Goal: Book appointment/travel/reservation

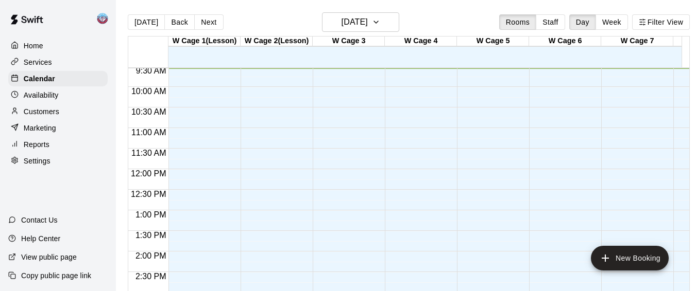
scroll to position [0, 12]
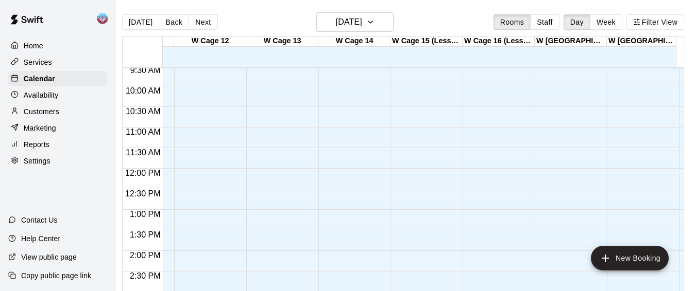
scroll to position [394, 865]
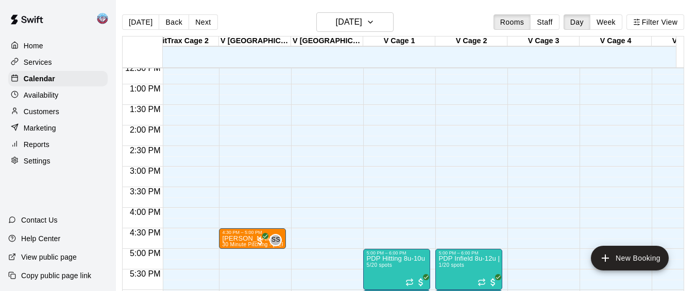
click at [520, 213] on div "12:00 AM – 8:00 AM Closed 10:00 PM – 11:59 PM Closed" at bounding box center [540, 43] width 67 height 989
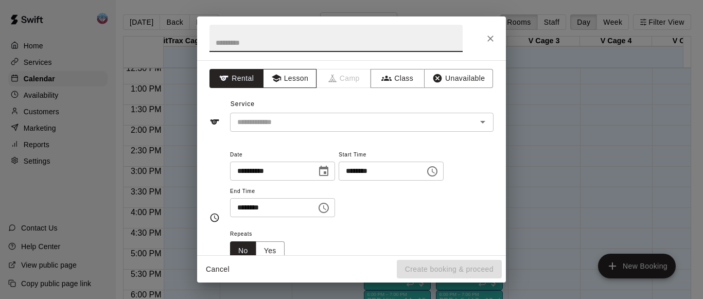
click at [278, 78] on icon "button" at bounding box center [275, 79] width 9 height 8
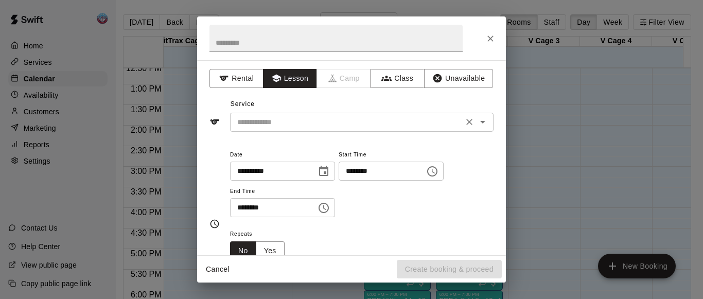
drag, startPoint x: 283, startPoint y: 112, endPoint x: 282, endPoint y: 121, distance: 8.9
click at [283, 116] on div "Service ​" at bounding box center [352, 114] width 284 height 36
click at [282, 121] on input "text" at bounding box center [346, 122] width 227 height 13
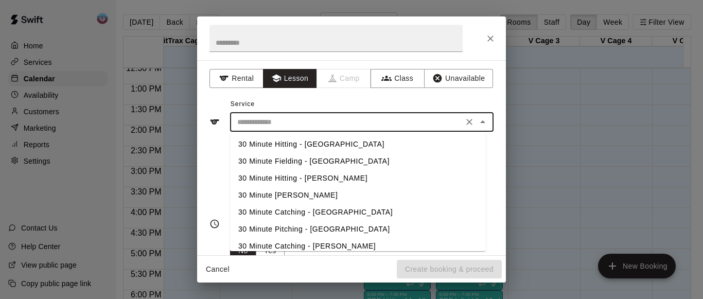
click at [286, 176] on li "30 Minute Hitting - [PERSON_NAME]" at bounding box center [358, 178] width 256 height 17
type input "**********"
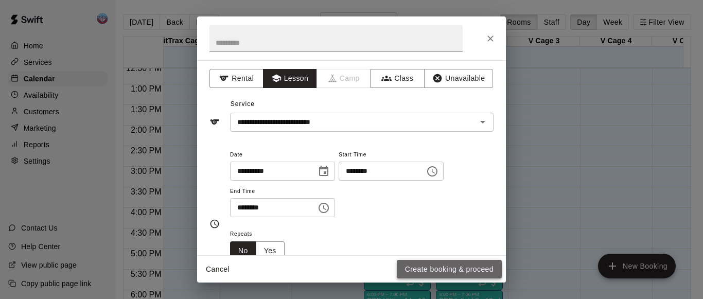
click at [420, 268] on button "Create booking & proceed" at bounding box center [449, 269] width 105 height 19
click at [420, 268] on div "Cancel Create booking & proceed" at bounding box center [351, 269] width 309 height 27
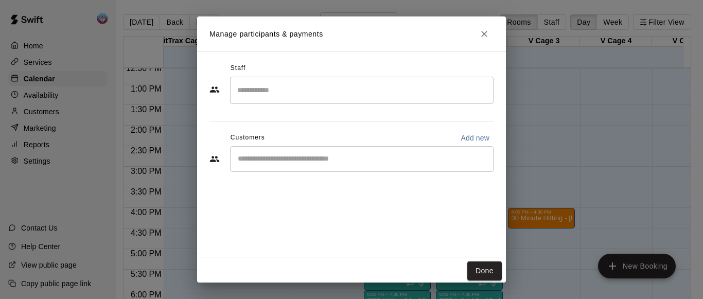
click at [313, 100] on div "​" at bounding box center [362, 90] width 264 height 27
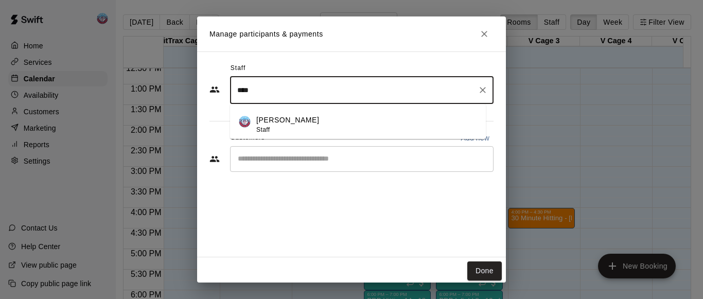
click at [309, 119] on div "Noah Stofman Staff" at bounding box center [366, 125] width 221 height 20
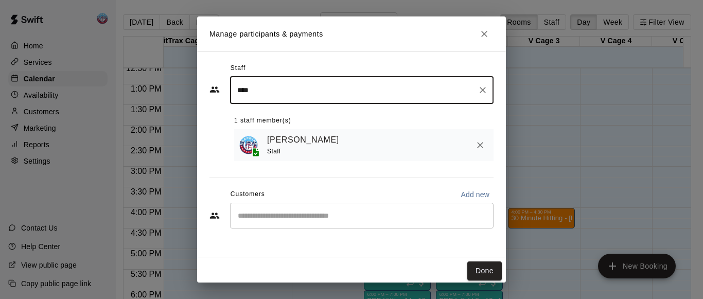
click at [281, 210] on div "​" at bounding box center [362, 216] width 264 height 26
type input "****"
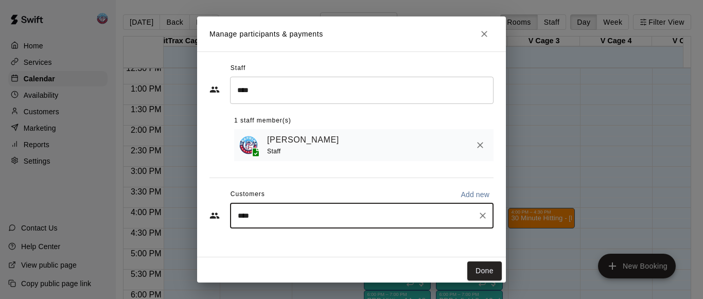
type input "*****"
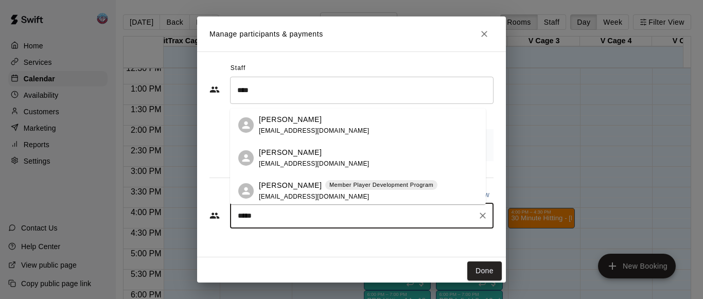
click at [295, 165] on span "aagiill00@gmail.com" at bounding box center [314, 163] width 111 height 7
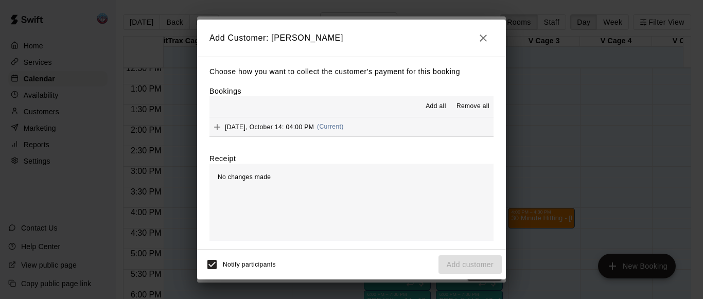
click at [436, 111] on span "Add all" at bounding box center [436, 106] width 21 height 10
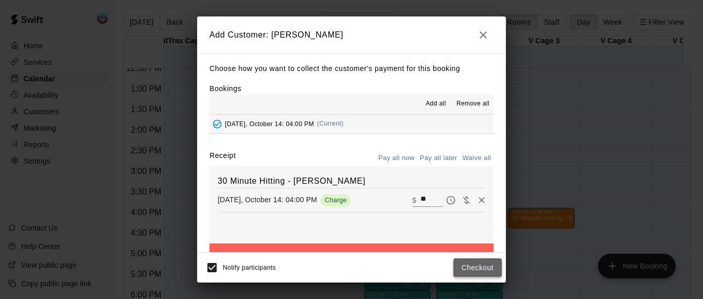
click at [462, 261] on button "Checkout" at bounding box center [478, 268] width 48 height 19
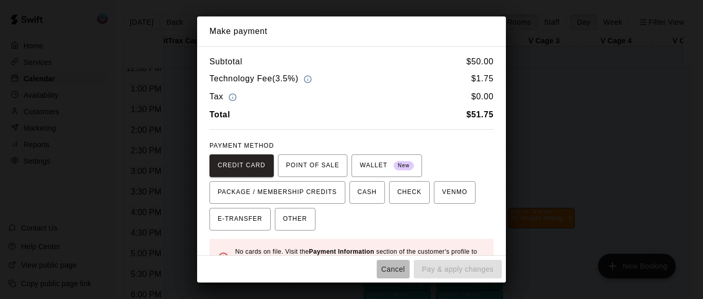
click at [392, 268] on button "Cancel" at bounding box center [393, 269] width 33 height 19
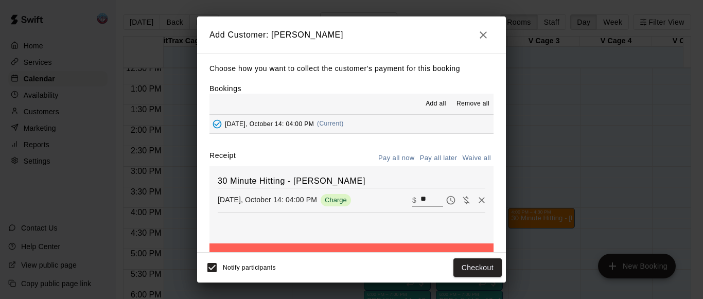
click at [478, 40] on icon "button" at bounding box center [483, 35] width 12 height 12
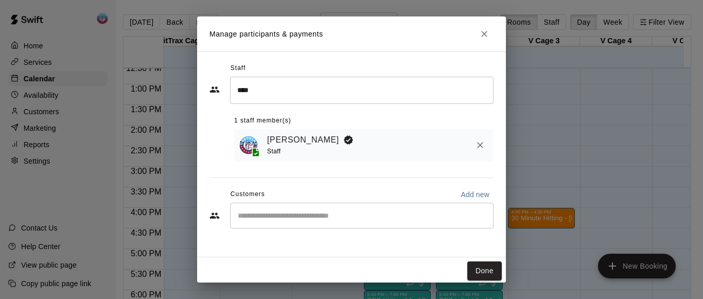
click at [335, 214] on input "Start typing to search customers..." at bounding box center [362, 216] width 254 height 10
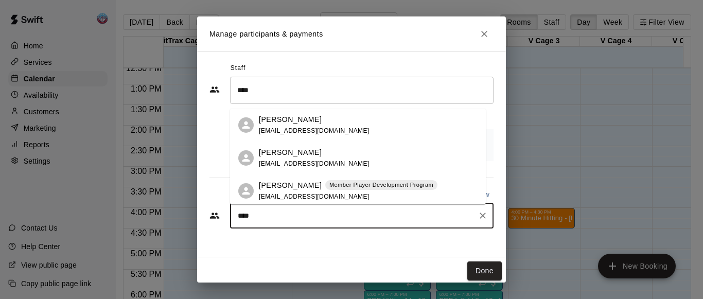
type input "*****"
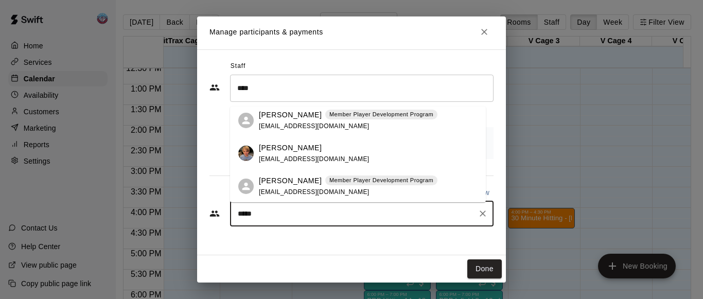
scroll to position [69, 0]
click at [329, 190] on div "Grayson Pecca Member Player Development Program aagill09@gmail.com" at bounding box center [348, 186] width 179 height 22
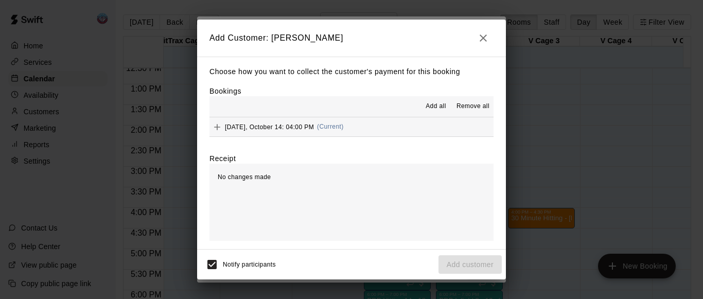
click at [428, 114] on button "Add all" at bounding box center [436, 106] width 33 height 16
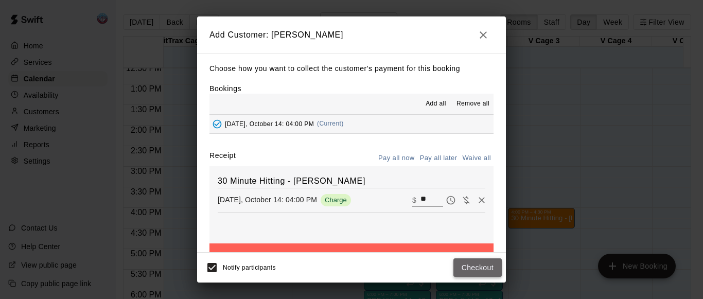
click at [460, 265] on button "Checkout" at bounding box center [478, 268] width 48 height 19
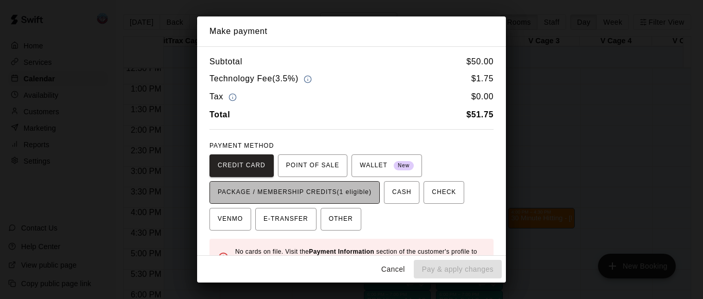
click at [356, 195] on span "PACKAGE / MEMBERSHIP CREDITS (1 eligible)" at bounding box center [295, 192] width 154 height 16
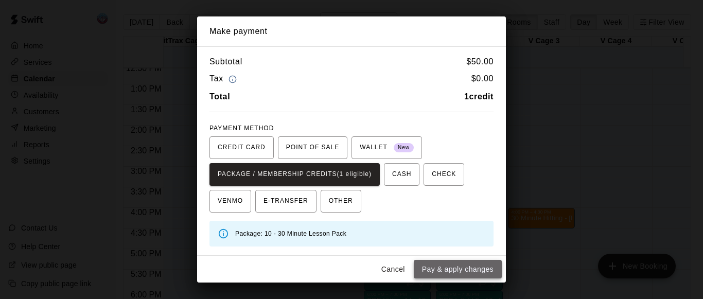
click at [423, 266] on button "Pay & apply changes" at bounding box center [458, 269] width 88 height 19
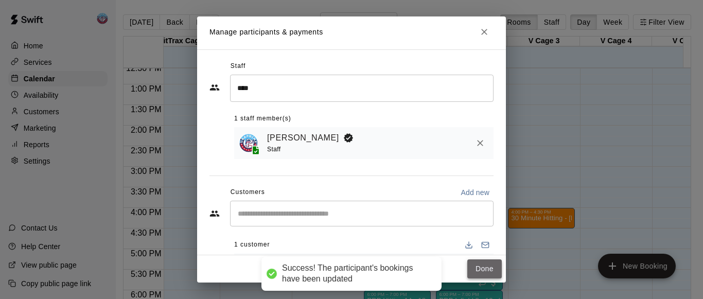
click at [468, 269] on button "Done" at bounding box center [485, 269] width 35 height 19
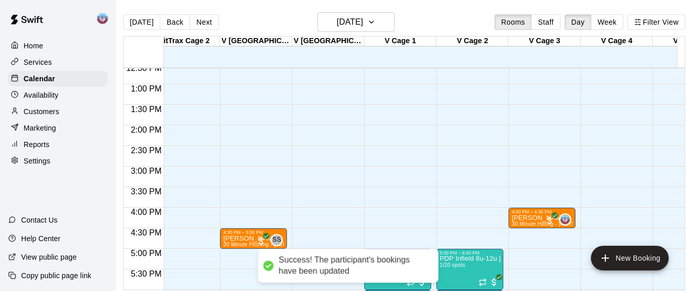
click at [518, 232] on div "12:00 AM – 8:00 AM Closed 4:00 PM – 4:30 PM Grayson Pecca 30 Minute Hitting - V…" at bounding box center [541, 43] width 67 height 989
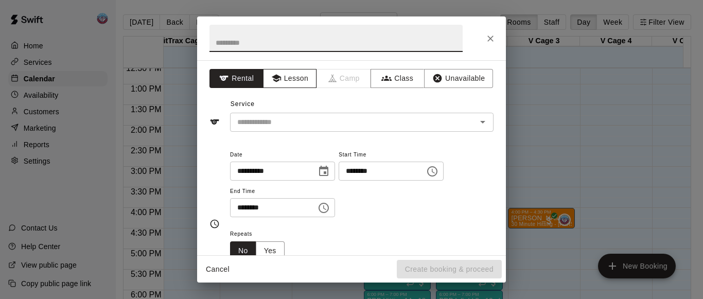
click at [271, 75] on icon "button" at bounding box center [276, 78] width 10 height 10
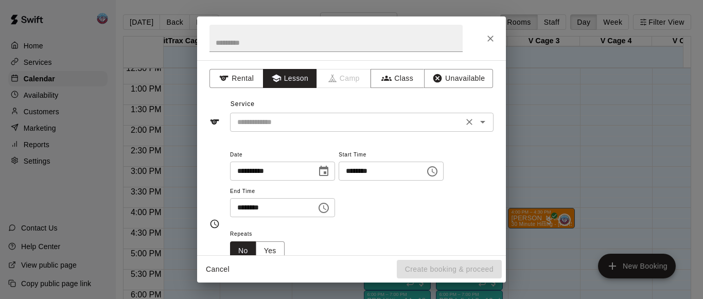
click at [272, 121] on input "text" at bounding box center [346, 122] width 227 height 13
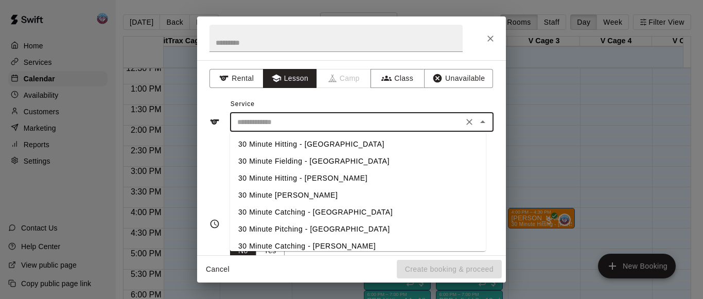
click at [285, 178] on li "30 Minute Hitting - [PERSON_NAME]" at bounding box center [358, 178] width 256 height 17
type input "**********"
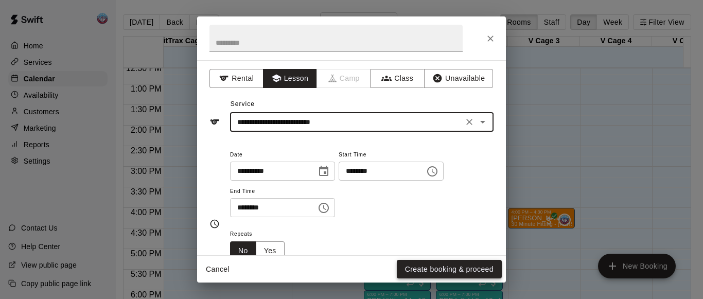
click at [416, 266] on button "Create booking & proceed" at bounding box center [449, 269] width 105 height 19
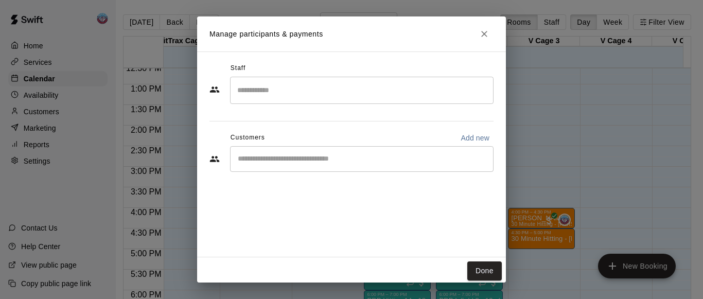
click at [278, 90] on input "Search staff" at bounding box center [362, 90] width 254 height 18
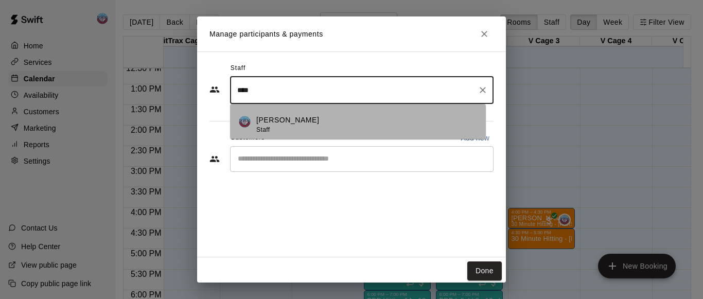
click at [273, 134] on div "Noah Stofman Staff" at bounding box center [287, 125] width 63 height 20
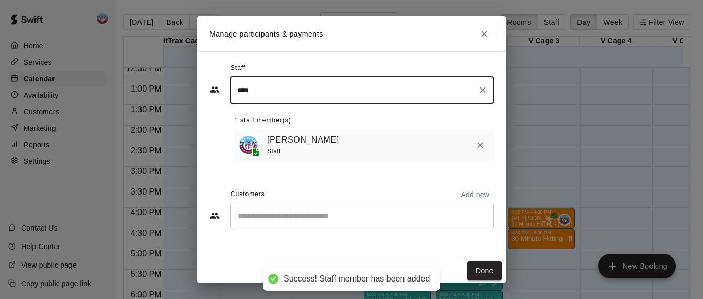
click at [260, 211] on div "​" at bounding box center [362, 216] width 264 height 26
type input "****"
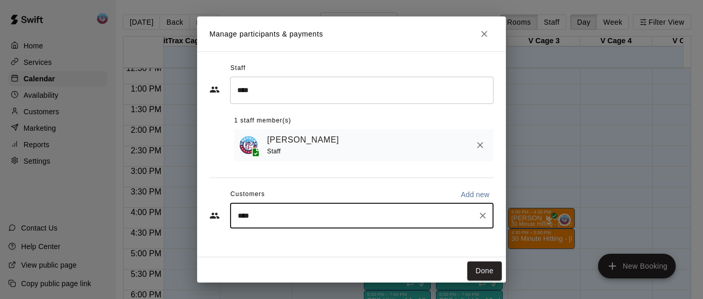
type input "*****"
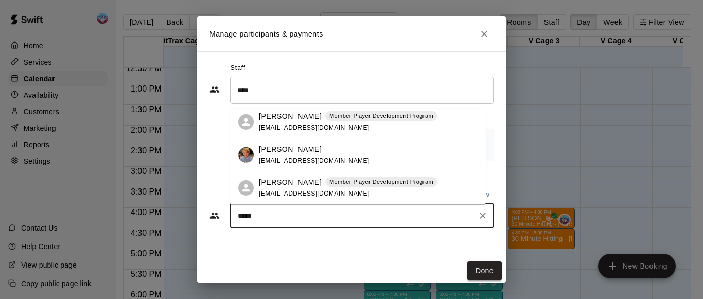
click at [315, 186] on div "Grayson Pecca Member Player Development Program" at bounding box center [348, 182] width 179 height 11
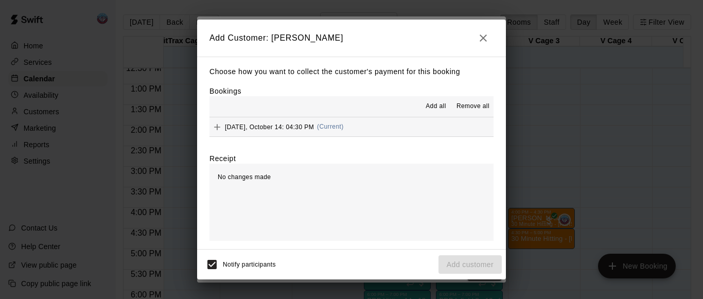
click at [437, 108] on span "Add all" at bounding box center [436, 106] width 21 height 10
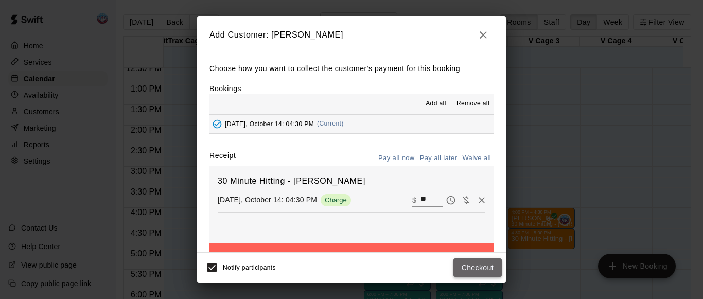
click at [467, 268] on button "Checkout" at bounding box center [478, 268] width 48 height 19
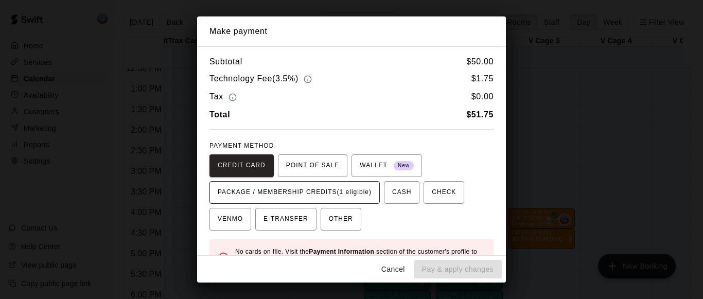
click at [374, 202] on button "PACKAGE / MEMBERSHIP CREDITS (1 eligible)" at bounding box center [295, 192] width 170 height 23
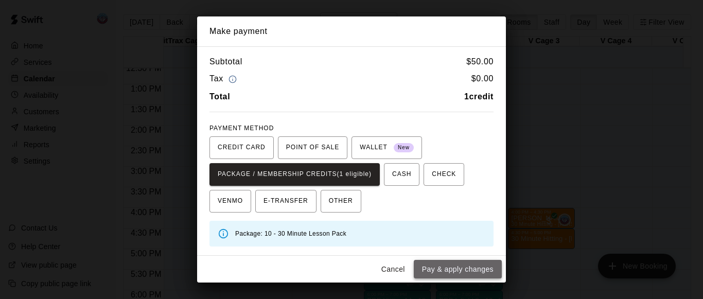
click at [444, 276] on button "Pay & apply changes" at bounding box center [458, 269] width 88 height 19
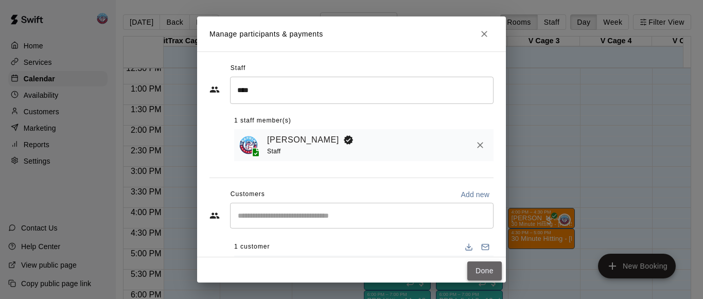
click at [474, 263] on button "Done" at bounding box center [485, 271] width 35 height 19
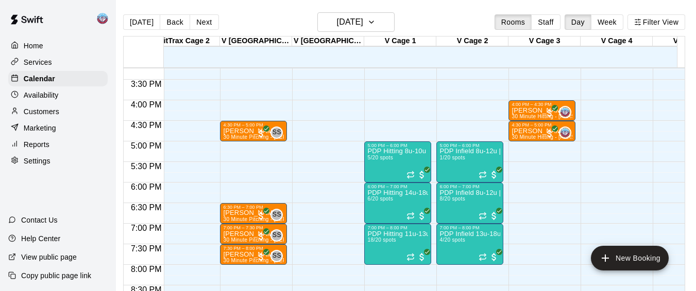
scroll to position [627, 1458]
